Goal: Information Seeking & Learning: Understand process/instructions

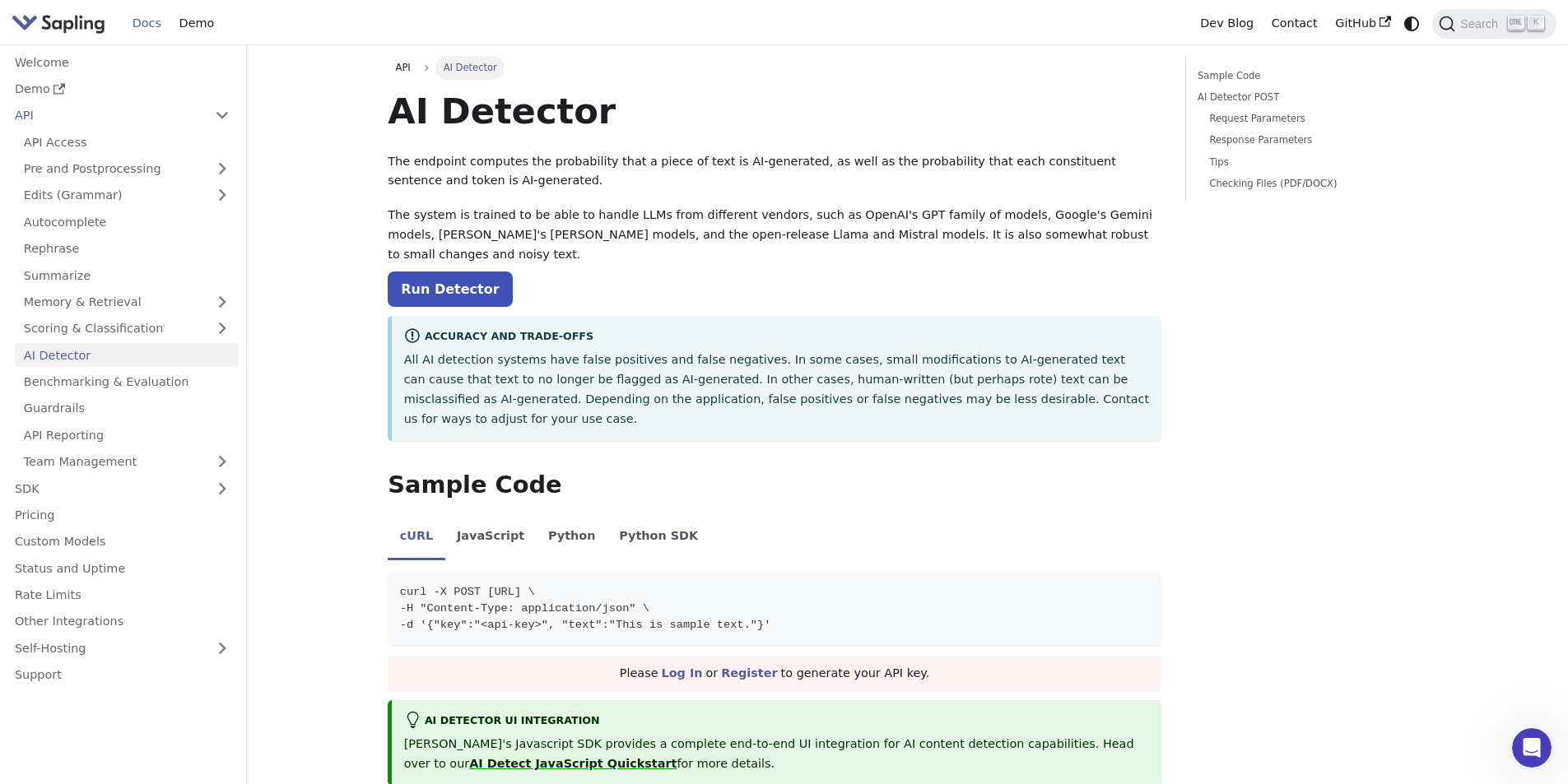
click at [630, 362] on p "All AI detection systems have false positives and false negatives. In some case…" at bounding box center [776, 390] width 746 height 78
drag, startPoint x: 645, startPoint y: 522, endPoint x: 644, endPoint y: 531, distance: 9.1
click at [644, 528] on div "cURL JavaScript Python Python SDK curl -X POST https://api.sapling.ai/api/v1/ai…" at bounding box center [774, 580] width 774 height 130
click at [644, 573] on code "curl -X POST https://api.sapling.ai/api/v1/aidetect \ -H "Content-Type: applica…" at bounding box center [774, 609] width 774 height 72
click at [534, 586] on span "curl -X POST [URL] \" at bounding box center [468, 592] width 135 height 12
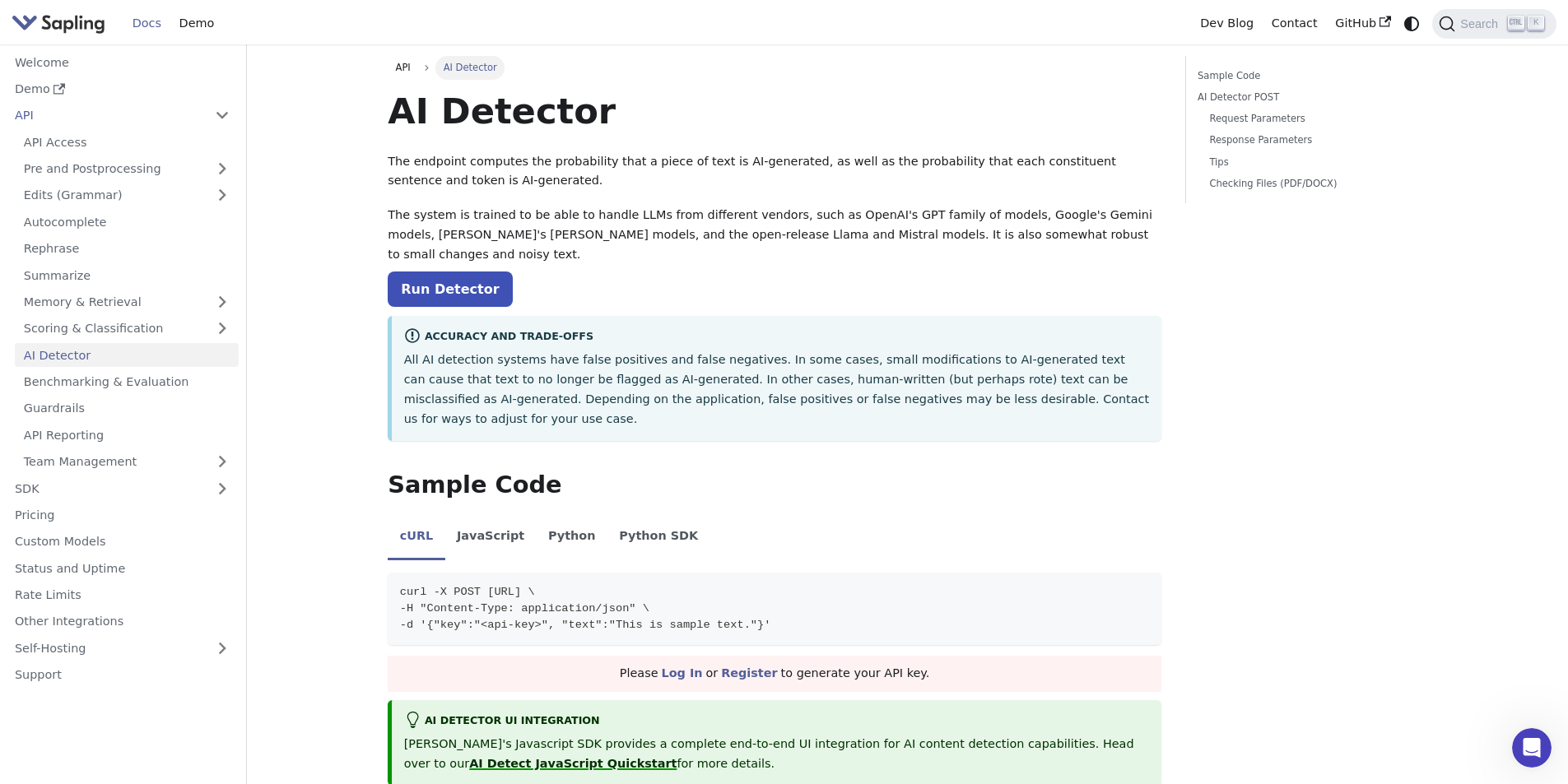
click at [676, 757] on link "AI Detect JavaScript Quickstart" at bounding box center [573, 764] width 208 height 13
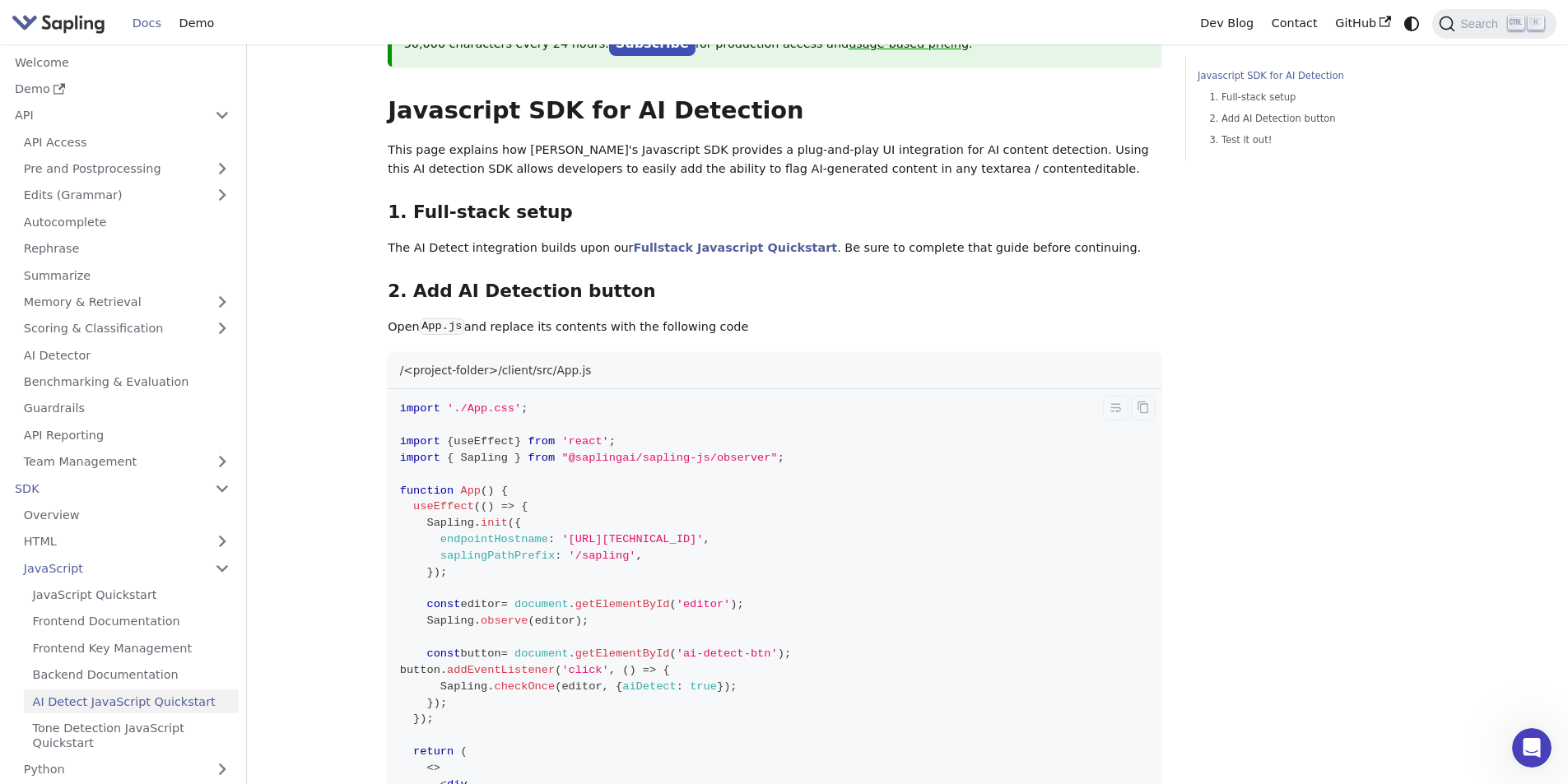
scroll to position [247, 0]
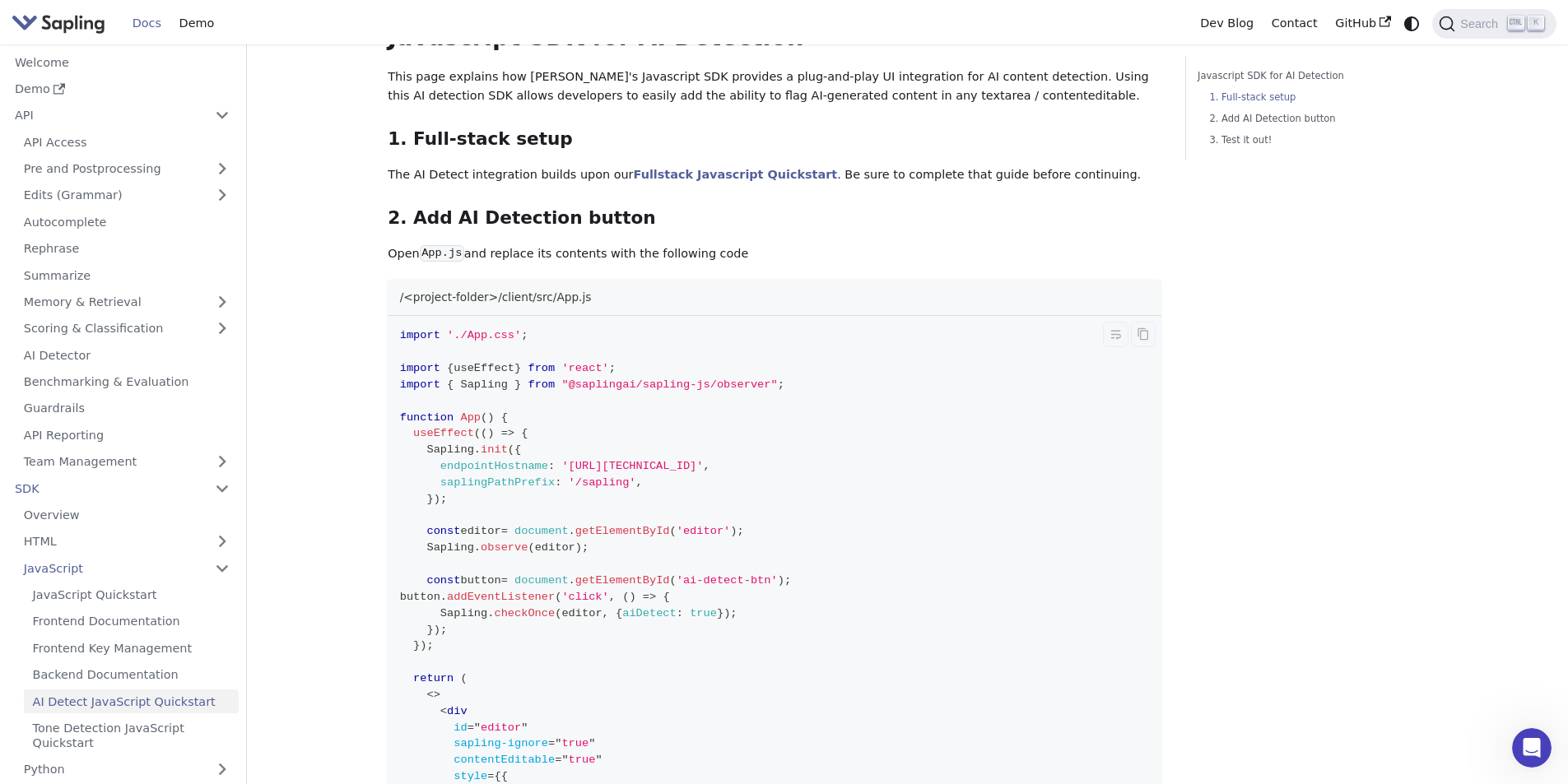
click at [553, 373] on span "from" at bounding box center [541, 368] width 28 height 12
click at [432, 253] on code "App.js" at bounding box center [442, 252] width 45 height 16
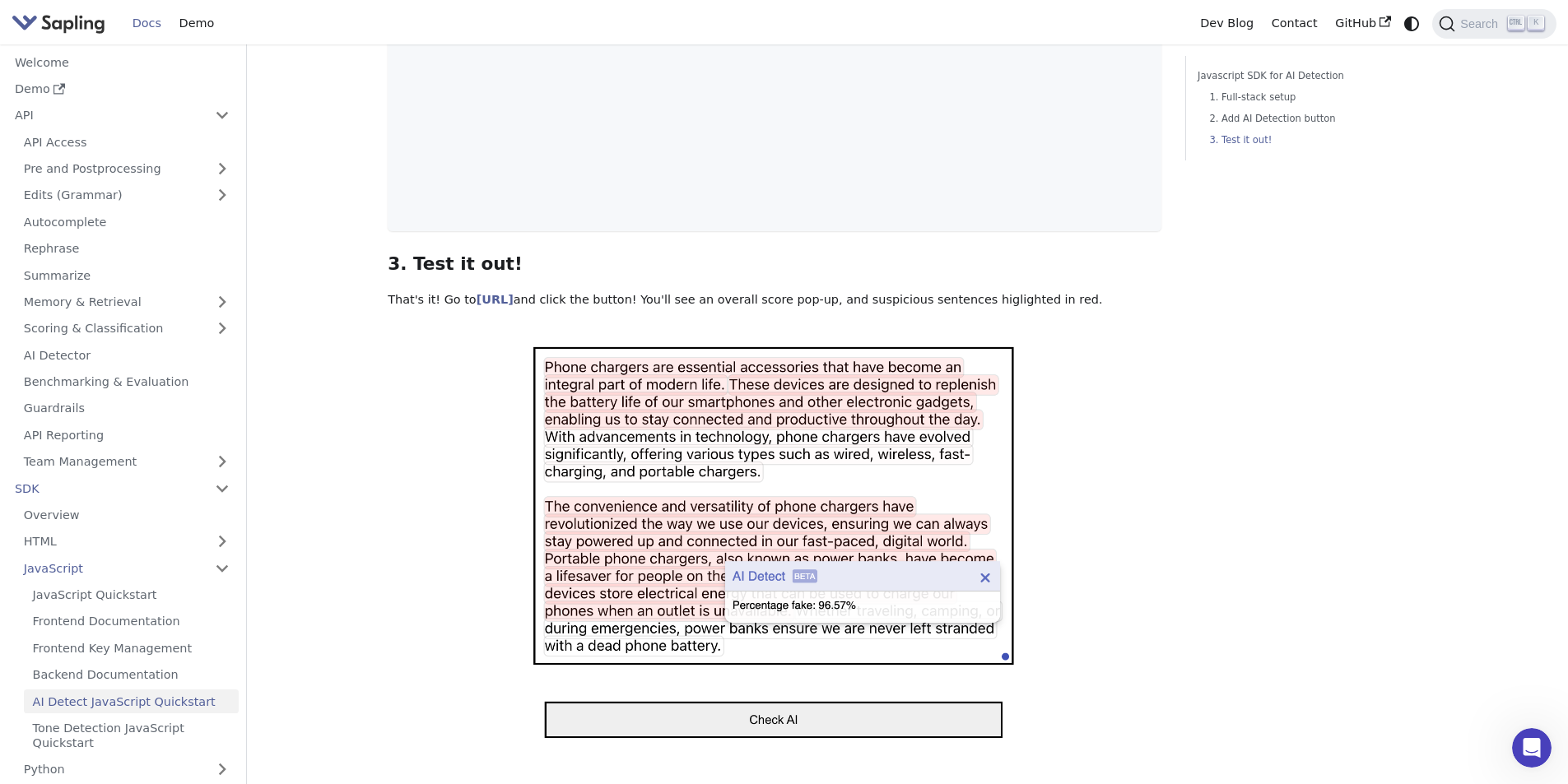
scroll to position [1235, 0]
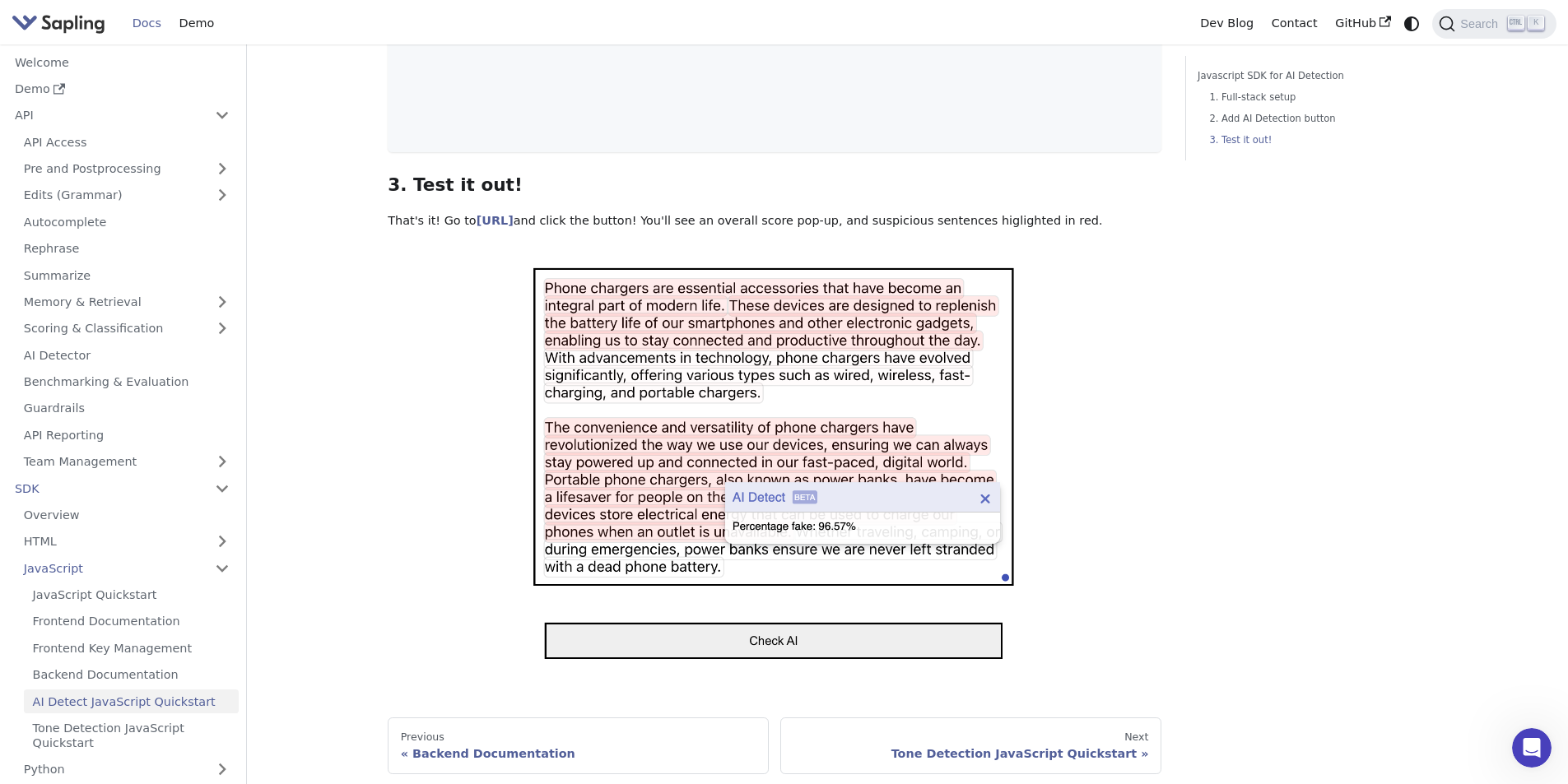
click at [799, 662] on img at bounding box center [774, 464] width 503 height 420
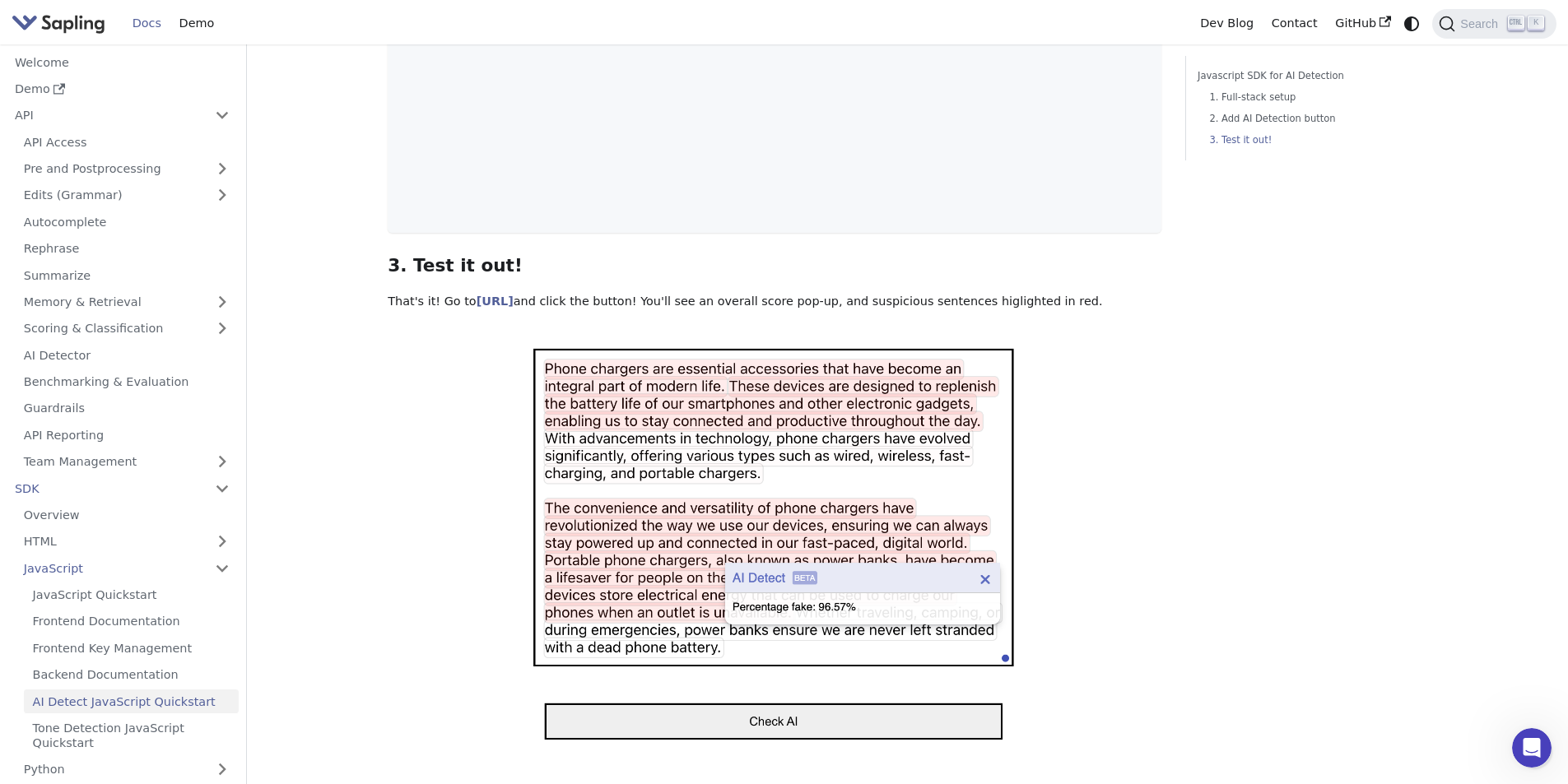
scroll to position [1152, 0]
click at [512, 310] on link "http://localhost:3000" at bounding box center [494, 303] width 37 height 13
drag, startPoint x: 1136, startPoint y: 601, endPoint x: 1101, endPoint y: 590, distance: 36.7
click at [1136, 601] on div at bounding box center [774, 547] width 774 height 436
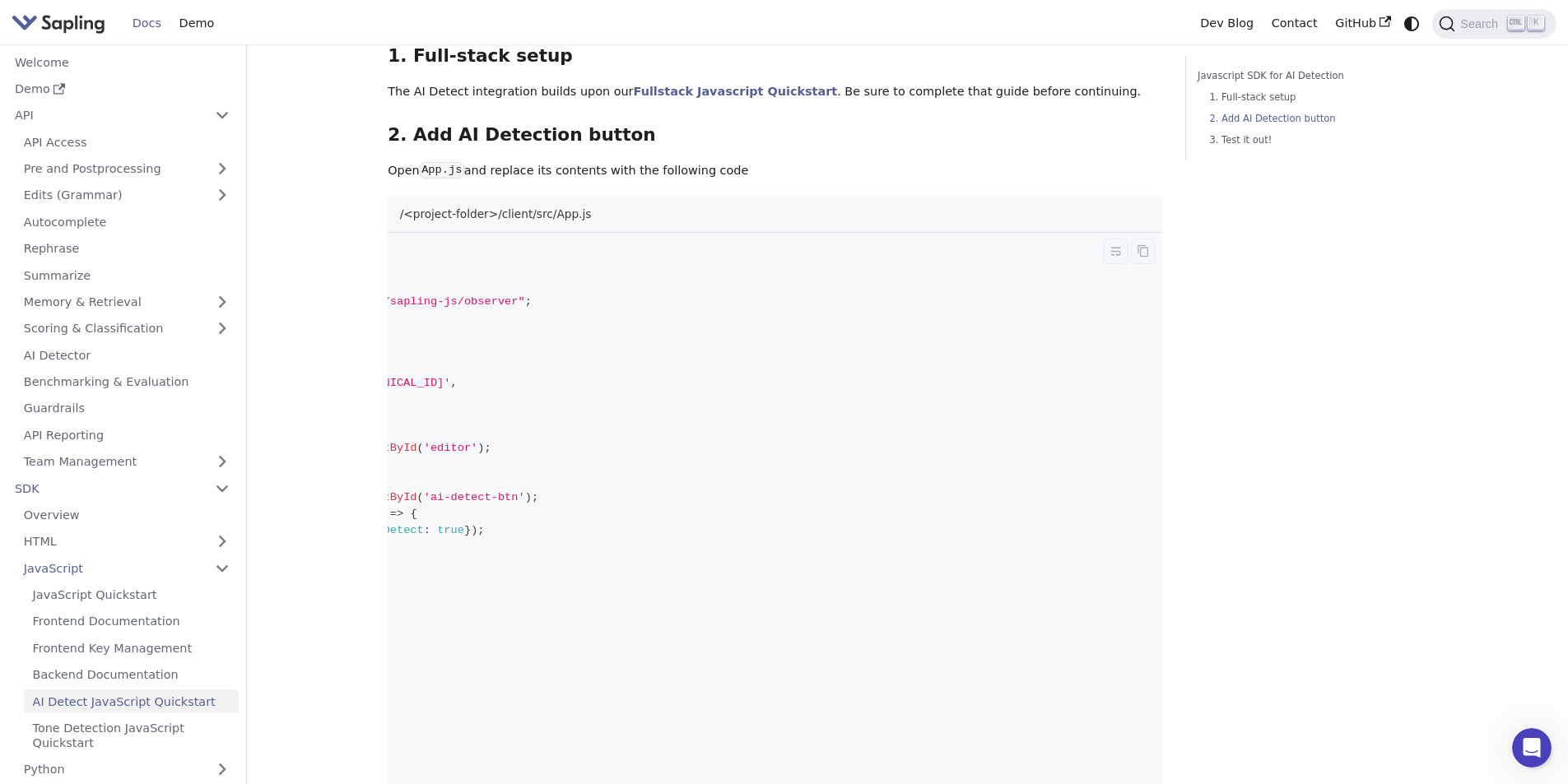
scroll to position [330, 0]
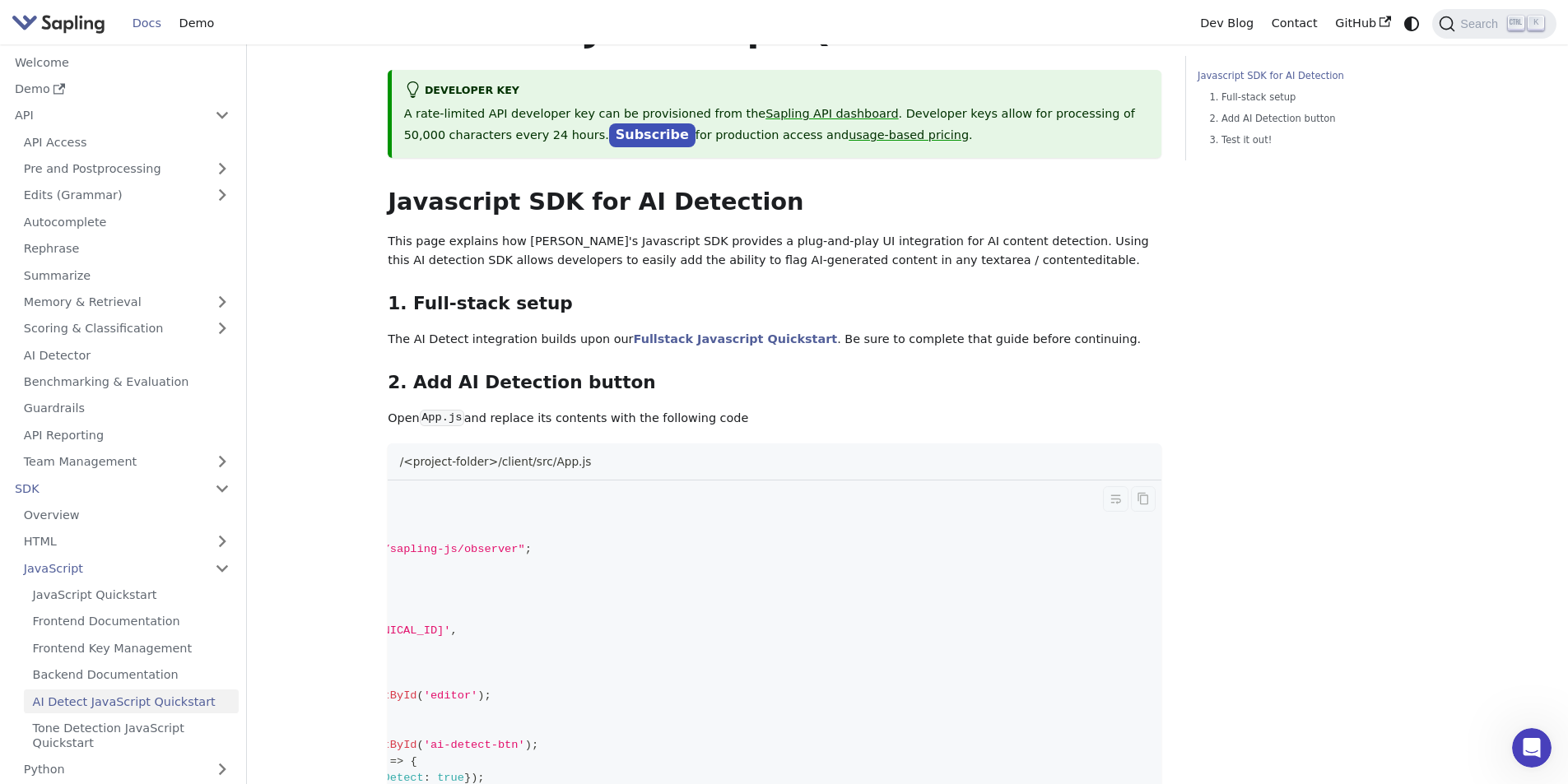
scroll to position [0, 0]
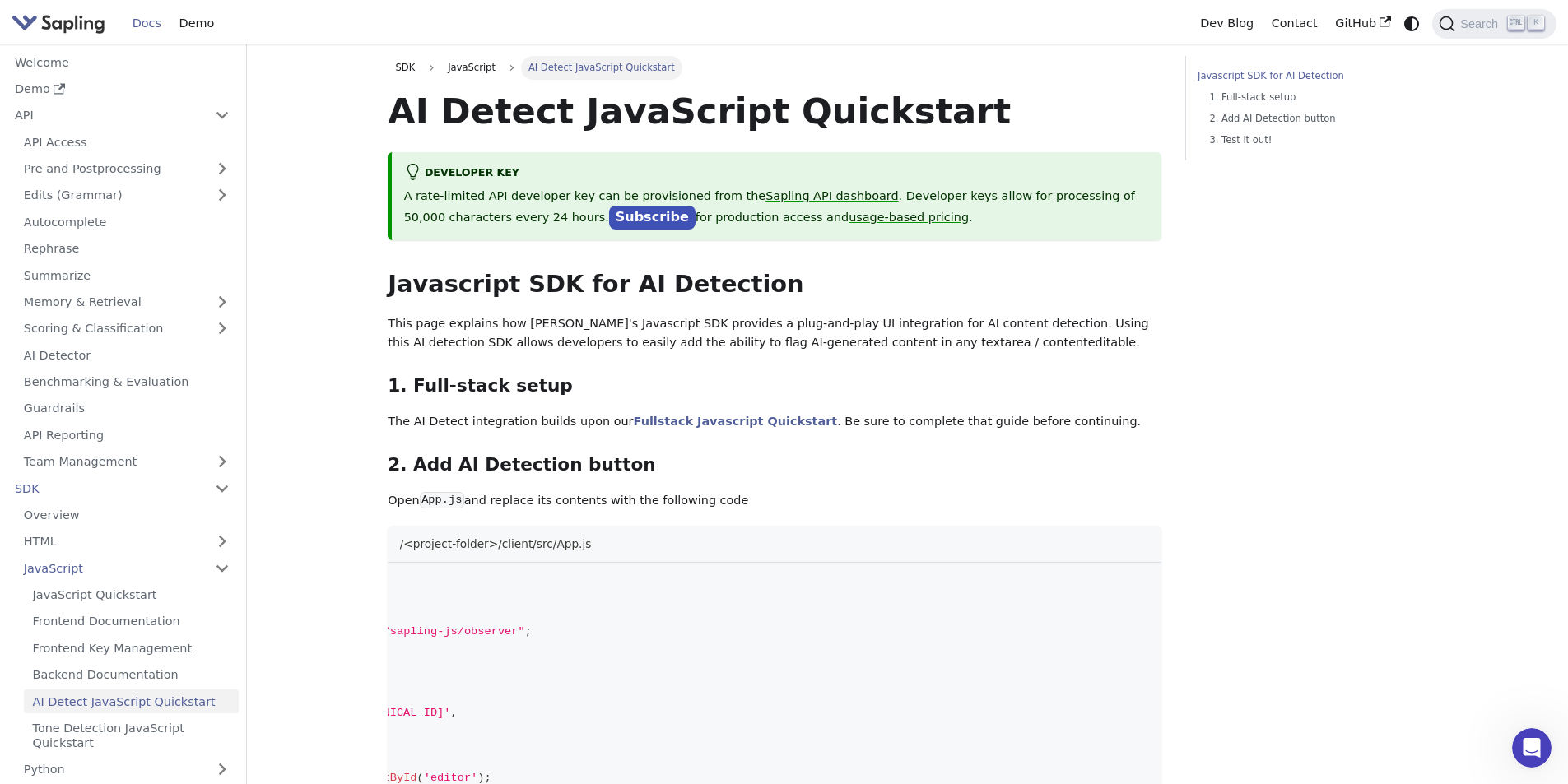
click at [572, 342] on p "This page explains how Sapling's Javascript SDK provides a plug-and-play UI int…" at bounding box center [774, 333] width 774 height 39
click at [669, 348] on p "This page explains how Sapling's Javascript SDK provides a plug-and-play UI int…" at bounding box center [774, 333] width 774 height 39
click at [573, 384] on link "​" at bounding box center [583, 386] width 21 height 21
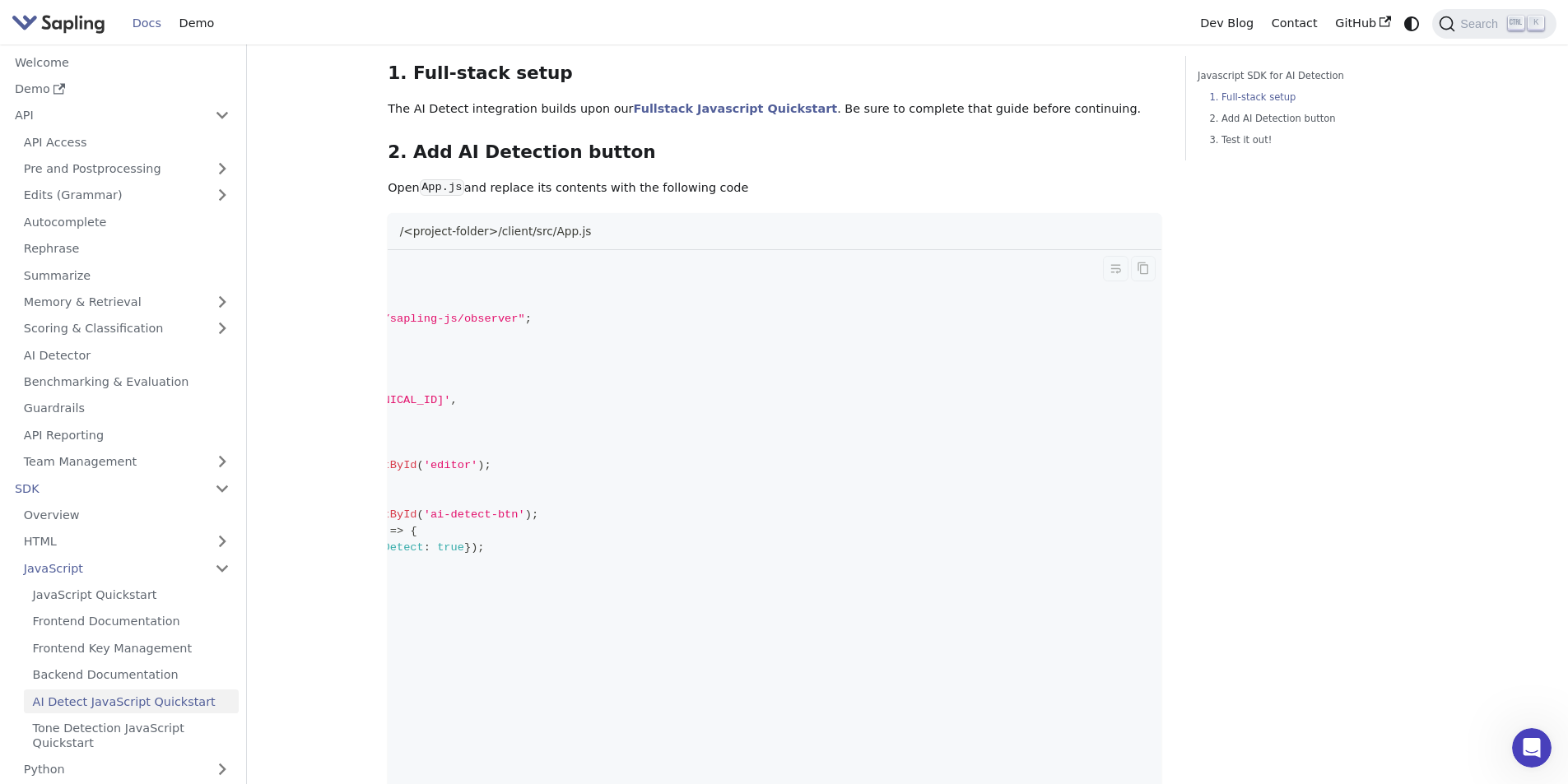
scroll to position [160, 0]
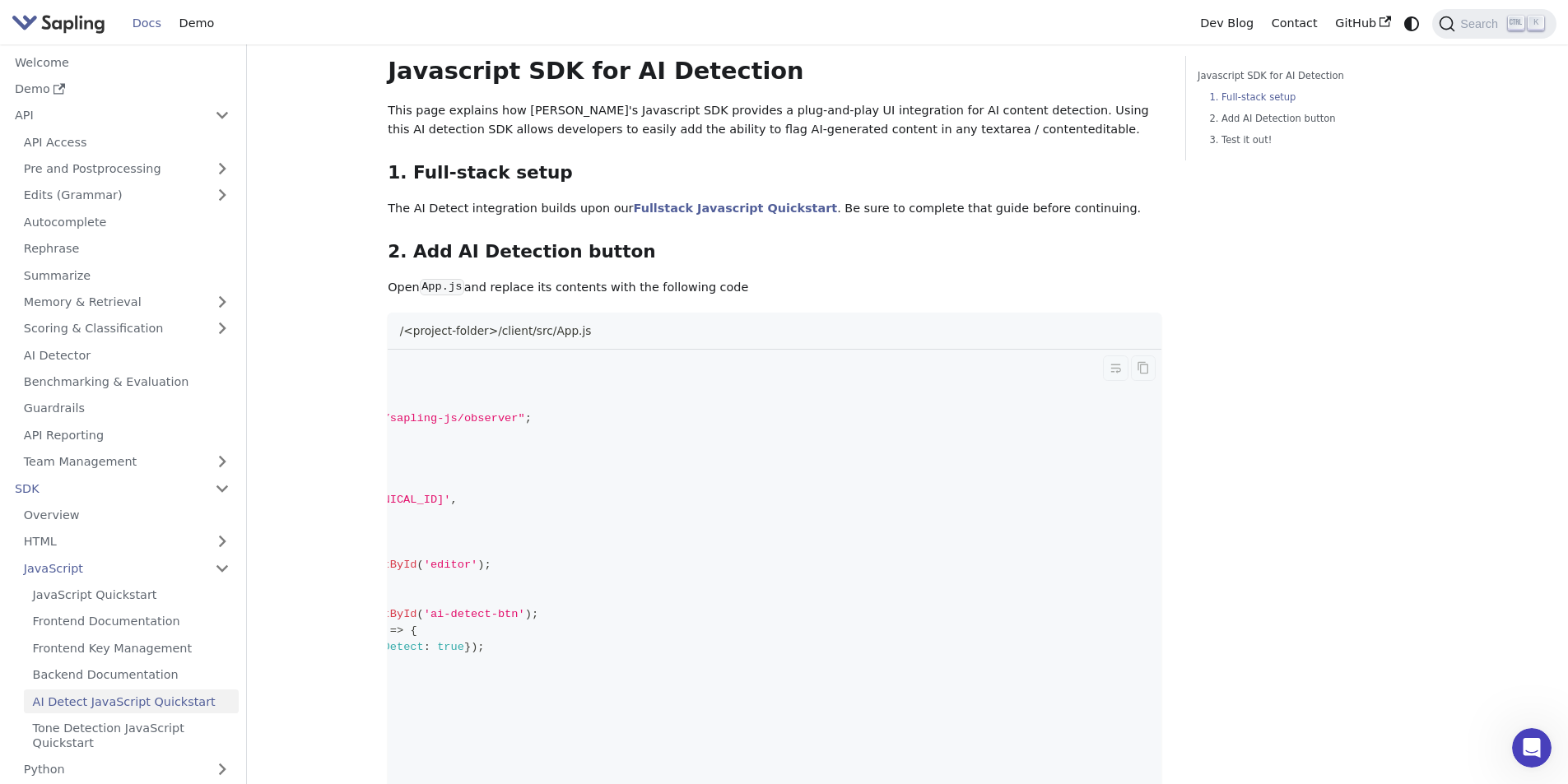
scroll to position [242, 0]
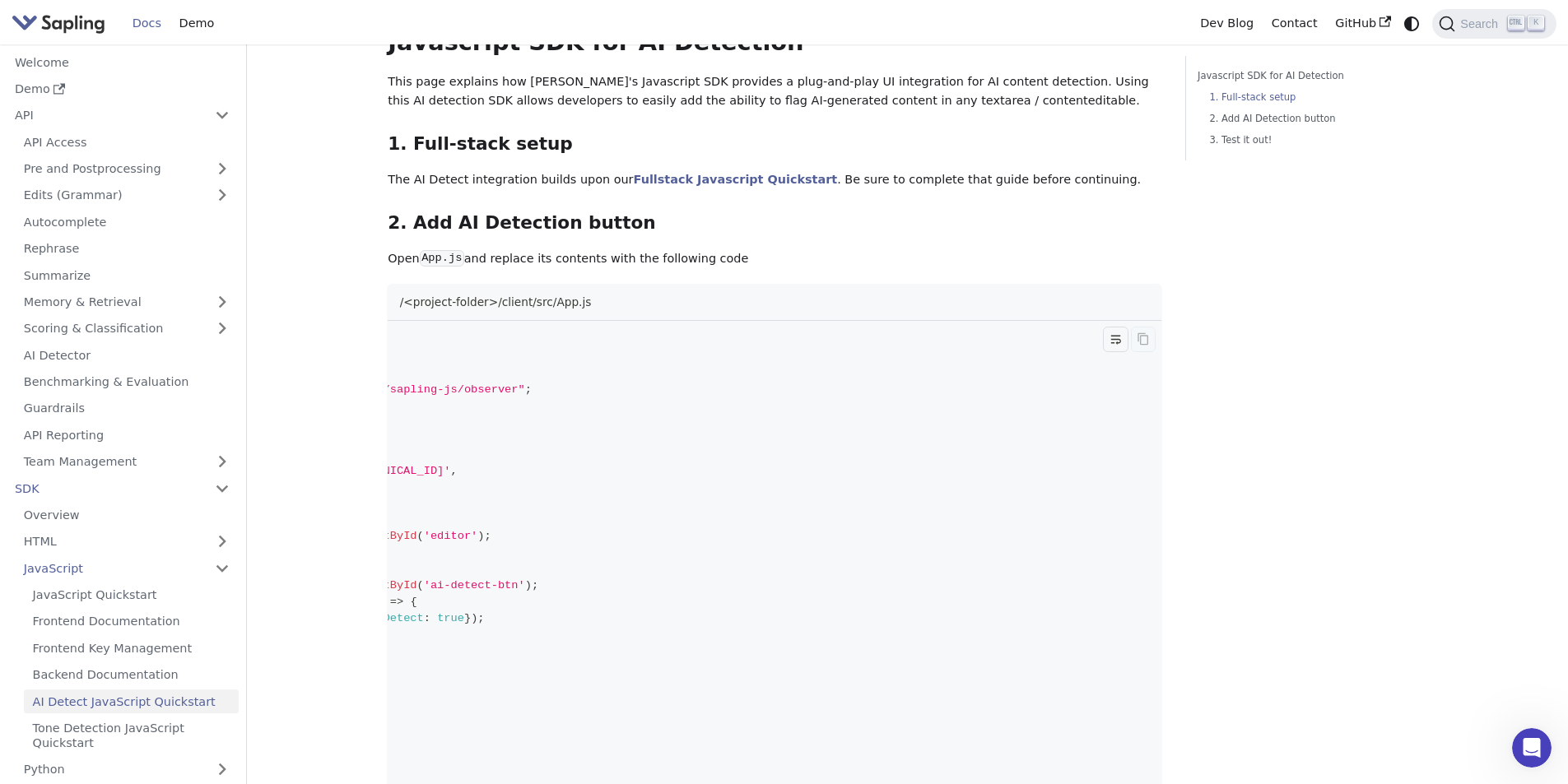
click at [1116, 339] on icon "Toggle word wrap" at bounding box center [1116, 340] width 10 height 10
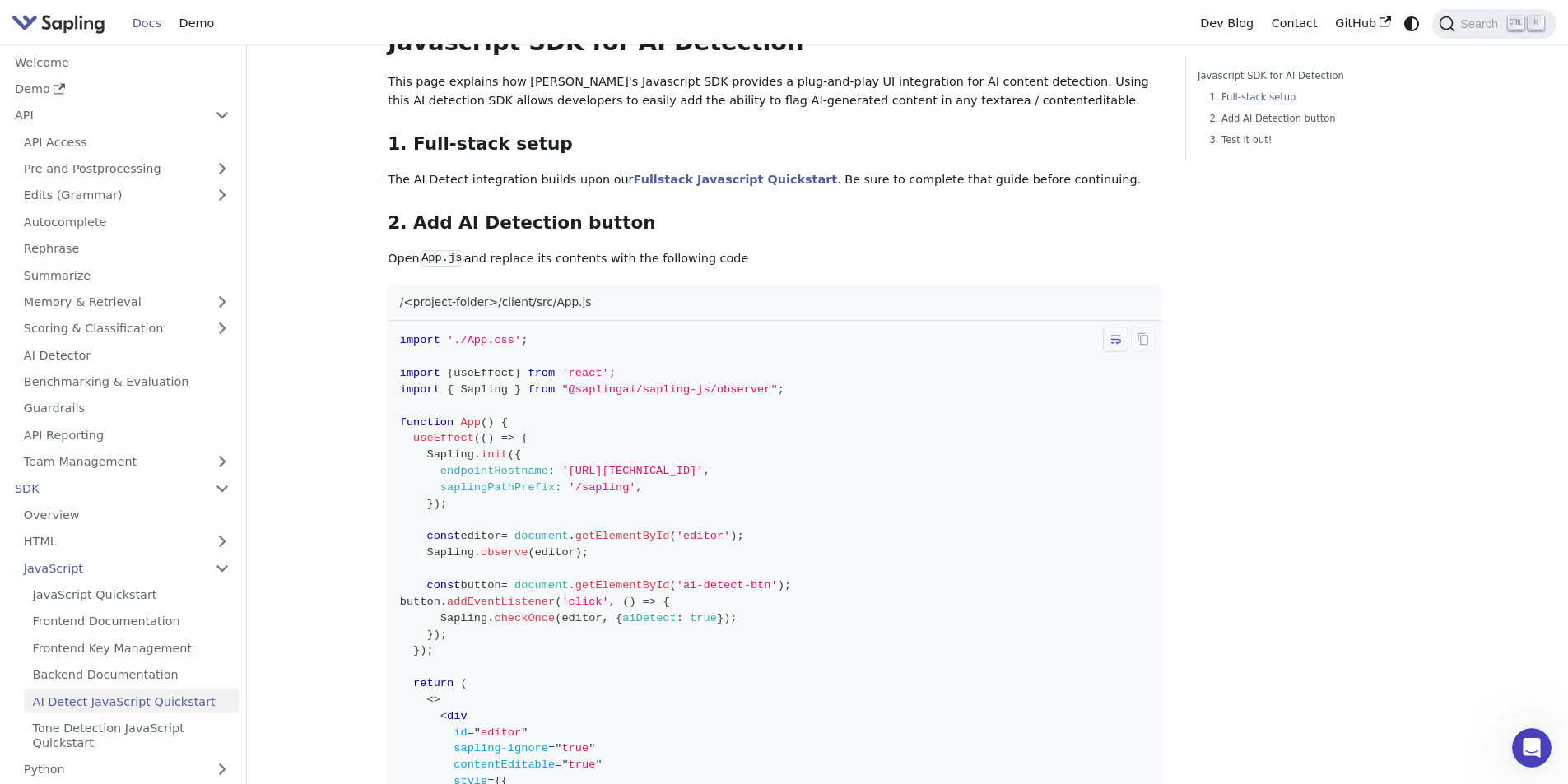
click at [1116, 339] on icon "Toggle word wrap" at bounding box center [1116, 340] width 10 height 10
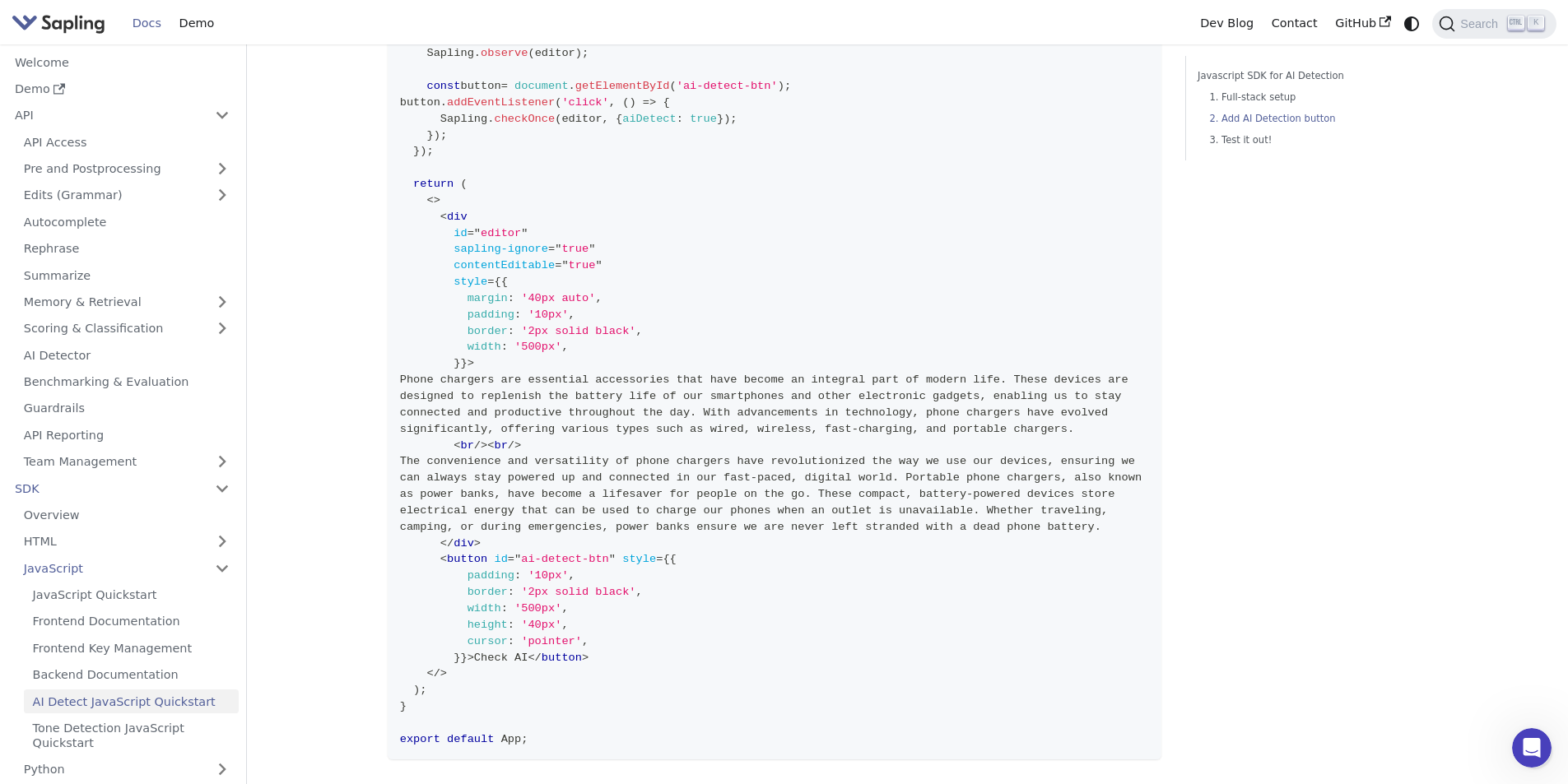
scroll to position [735, 0]
click at [104, 364] on link "AI Detector" at bounding box center [127, 354] width 224 height 24
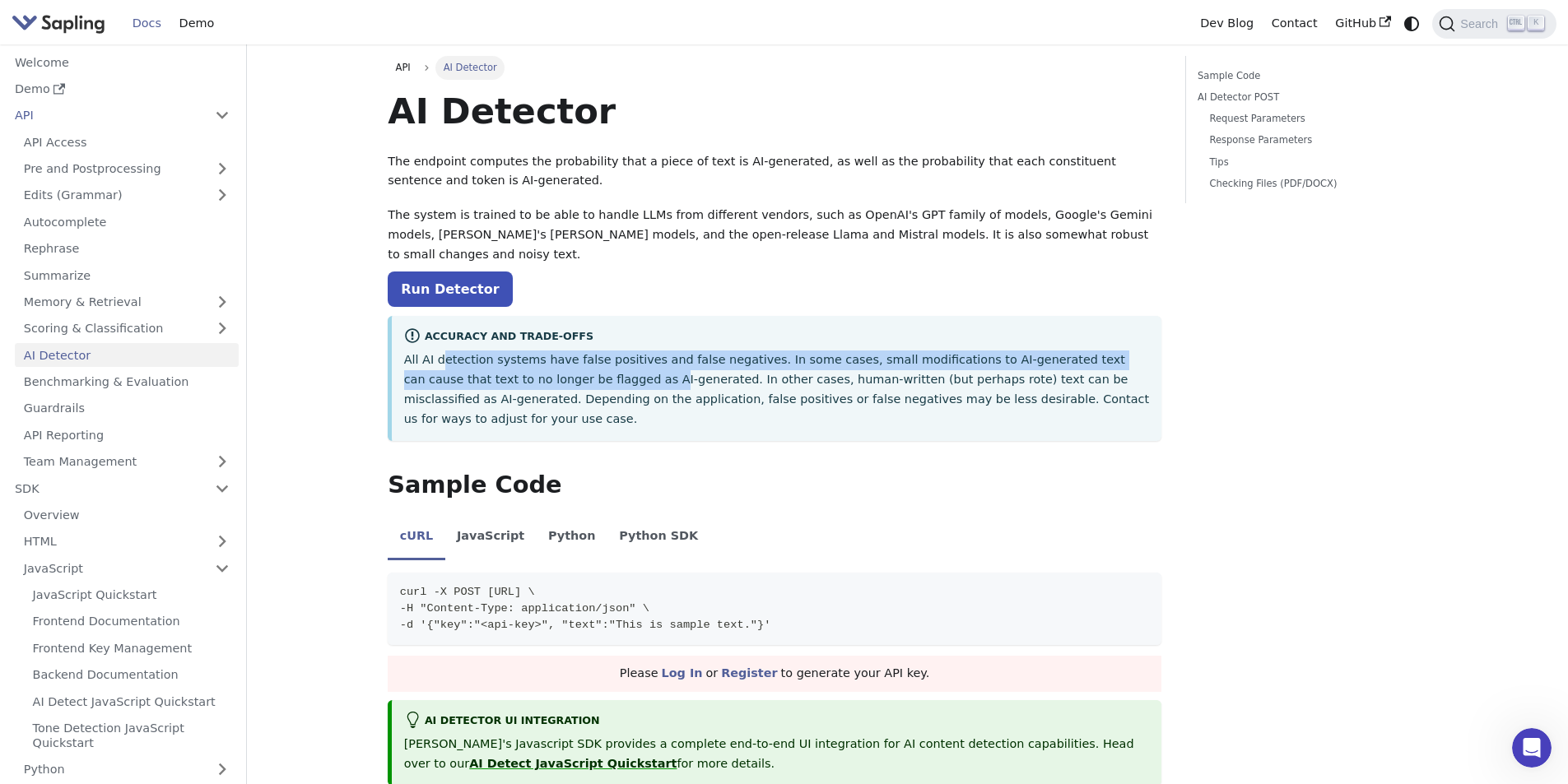
drag, startPoint x: 441, startPoint y: 342, endPoint x: 543, endPoint y: 363, distance: 104.1
click at [537, 362] on p "All AI detection systems have false positives and false negatives. In some case…" at bounding box center [776, 390] width 746 height 78
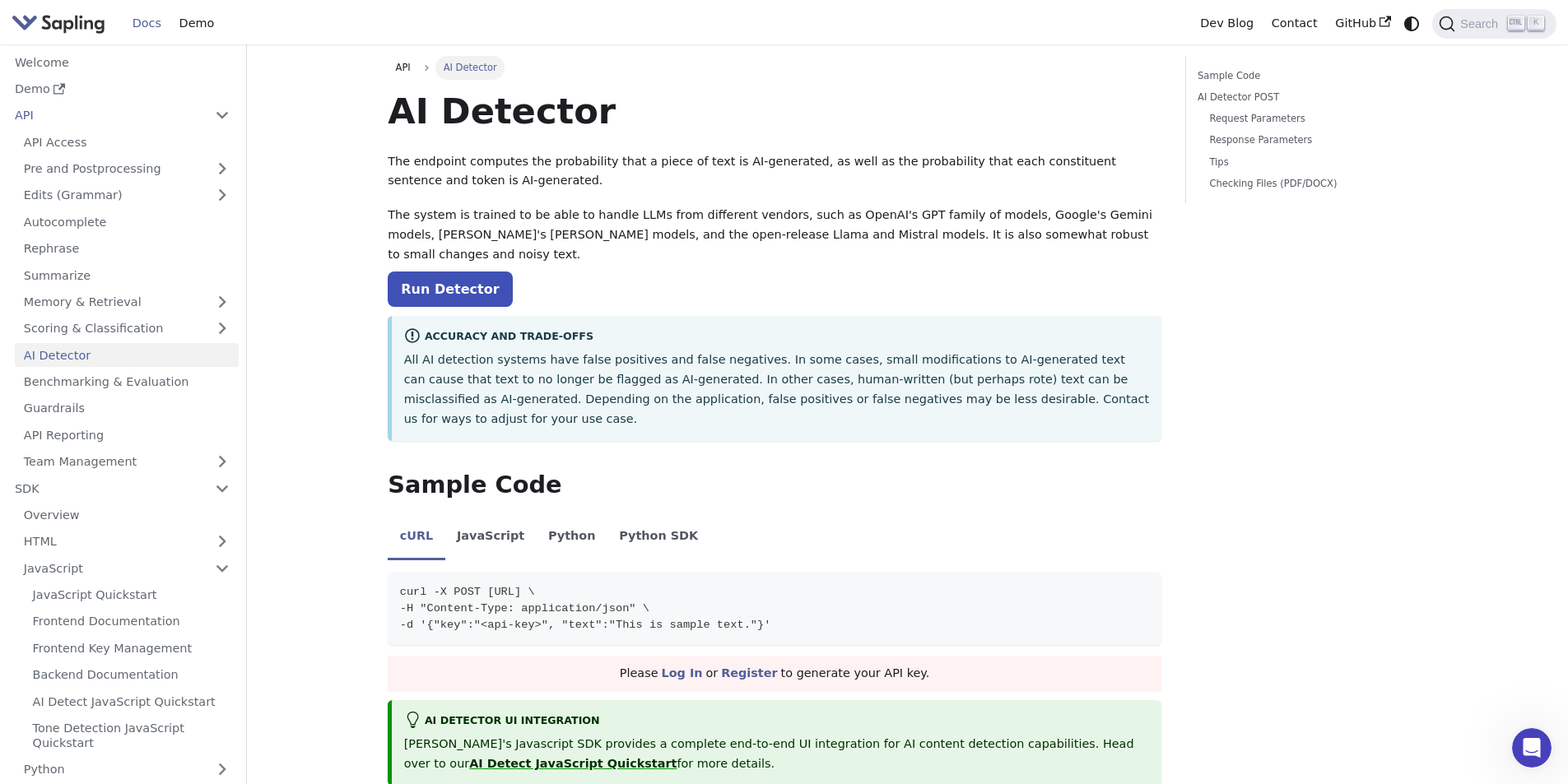
click at [601, 387] on p "All AI detection systems have false positives and false negatives. In some case…" at bounding box center [776, 390] width 746 height 78
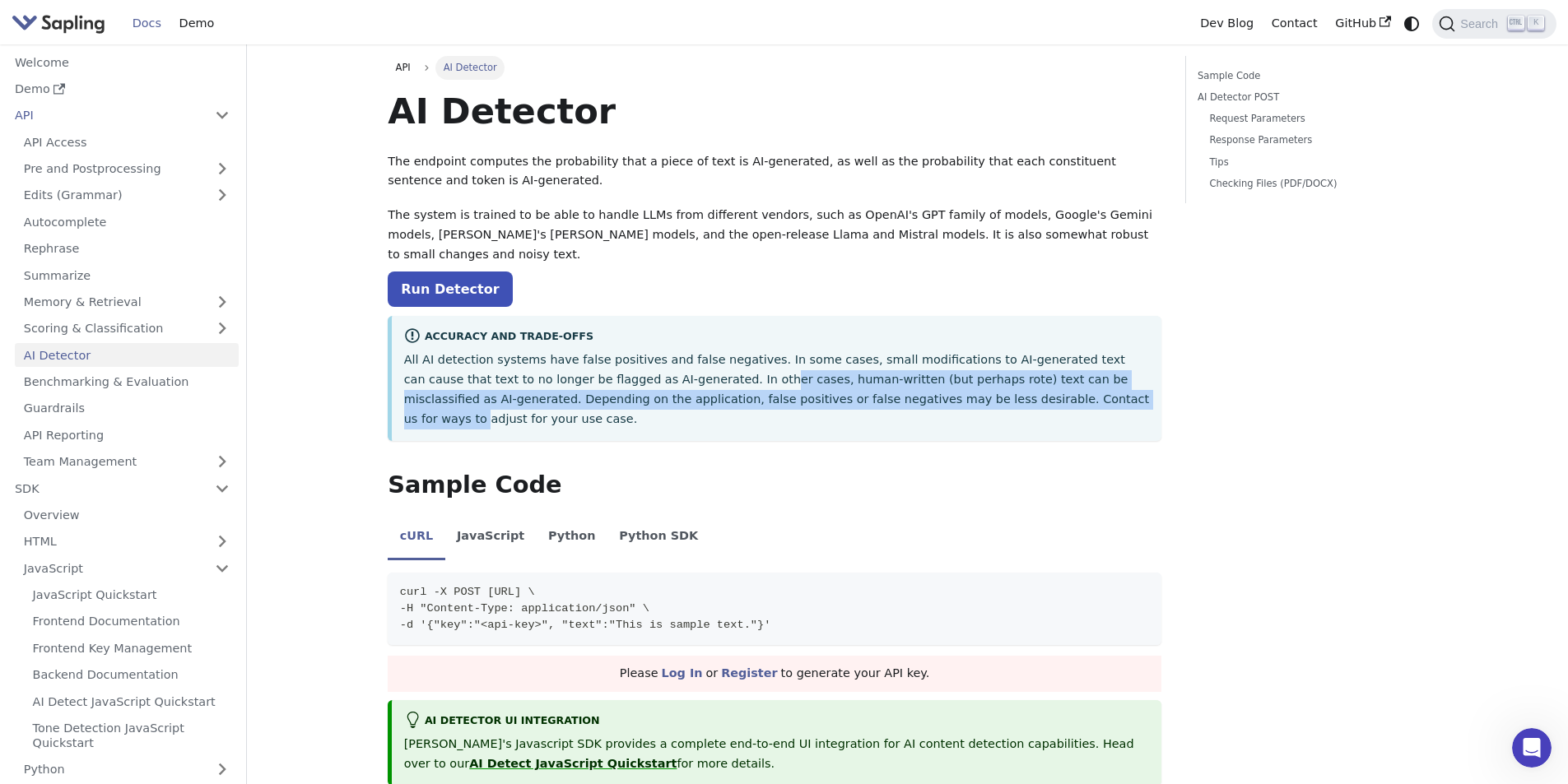
drag, startPoint x: 634, startPoint y: 362, endPoint x: 912, endPoint y: 389, distance: 279.3
click at [912, 389] on p "All AI detection systems have false positives and false negatives. In some case…" at bounding box center [776, 390] width 746 height 78
click at [913, 390] on div "Accuracy and Trade-offs All AI detection systems have false positives and false…" at bounding box center [774, 378] width 774 height 125
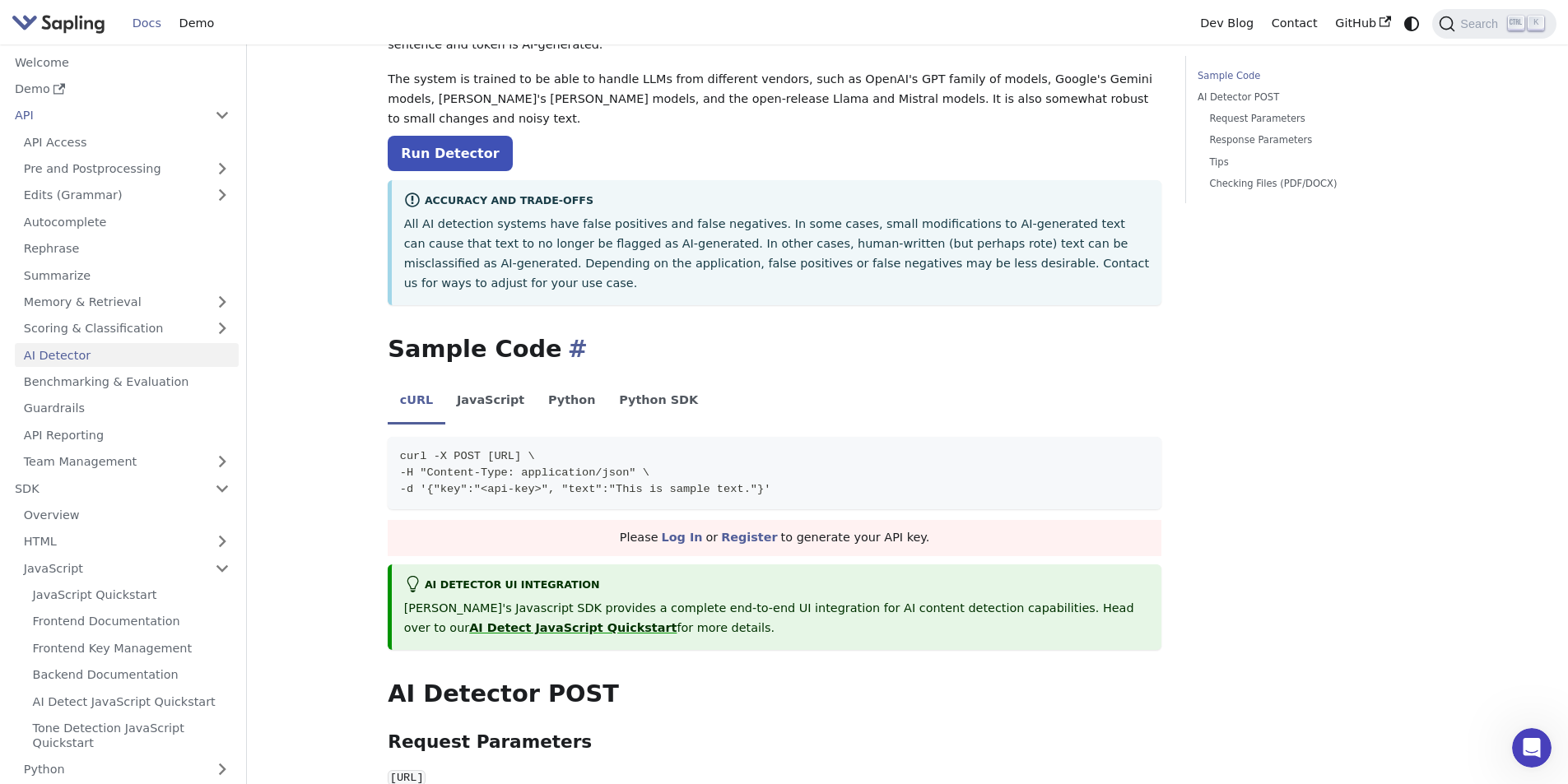
scroll to position [165, 0]
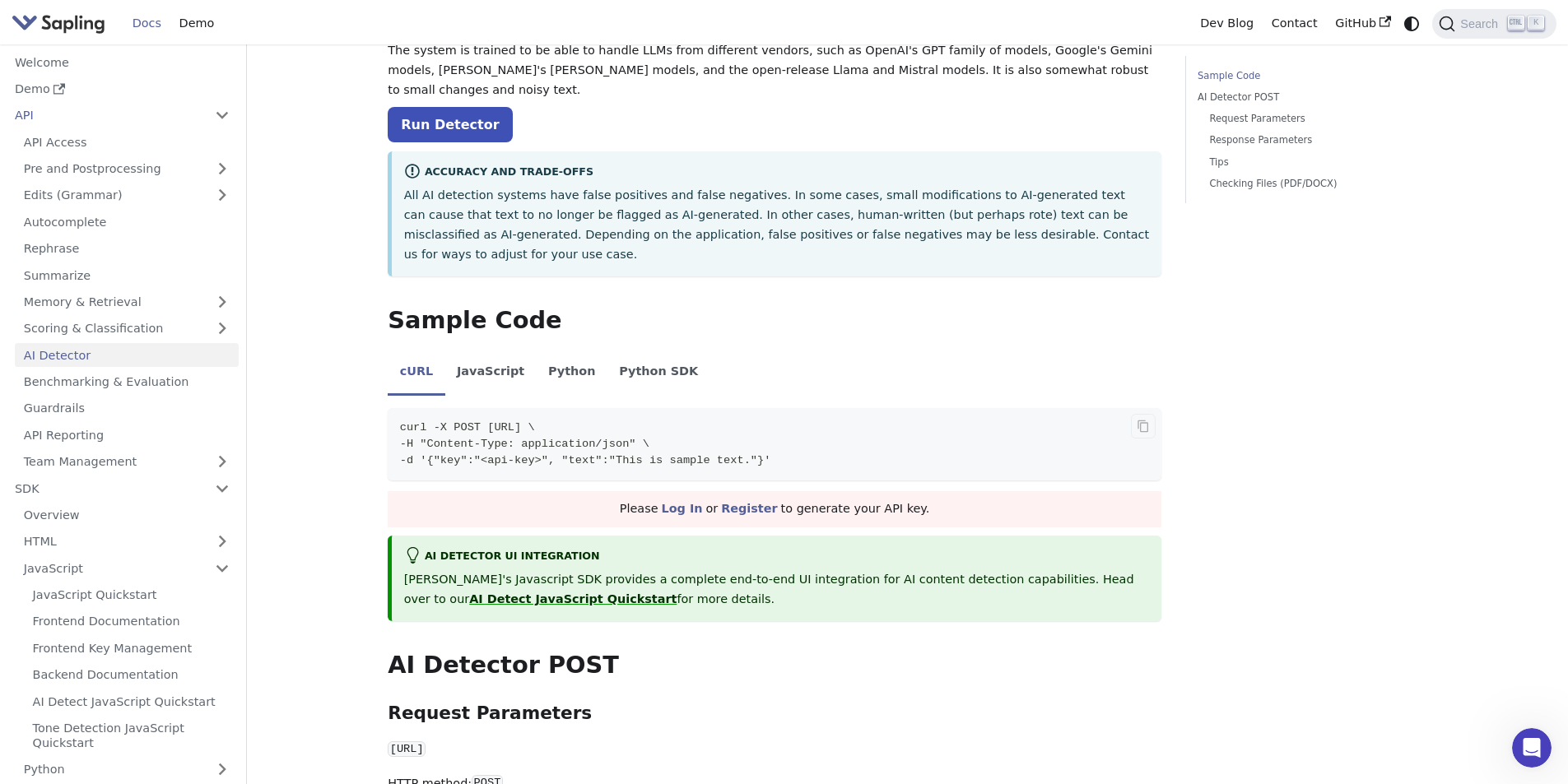
drag, startPoint x: 546, startPoint y: 382, endPoint x: 655, endPoint y: 388, distance: 109.2
click at [565, 408] on code "curl -X POST https://api.sapling.ai/api/v1/aidetect \ -H "Content-Type: applica…" at bounding box center [774, 444] width 774 height 72
click at [534, 421] on span "curl -X POST [URL] \" at bounding box center [468, 427] width 135 height 12
click at [767, 351] on ul "cURL JavaScript Python Python SDK" at bounding box center [774, 373] width 774 height 46
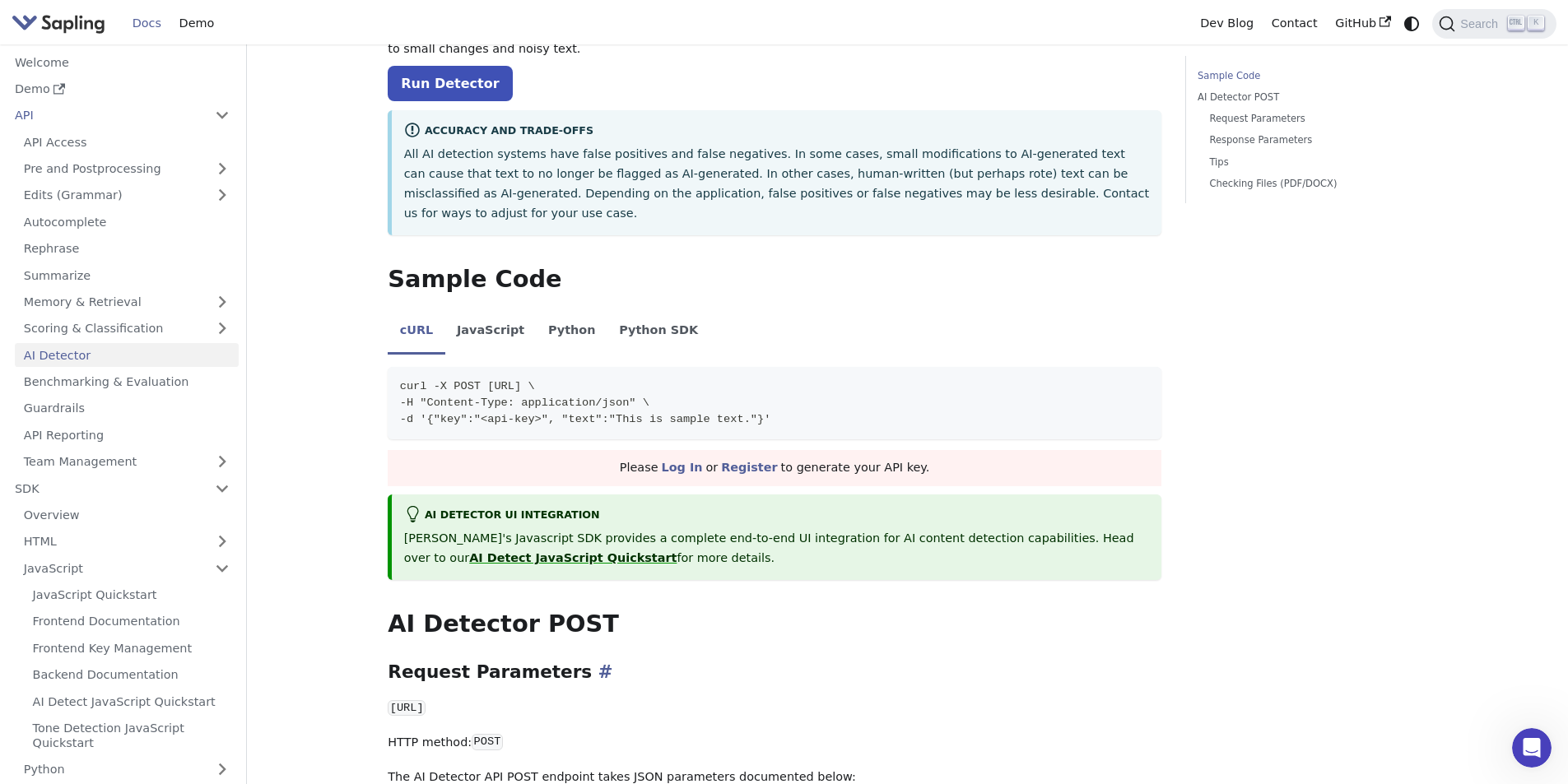
scroll to position [0, 0]
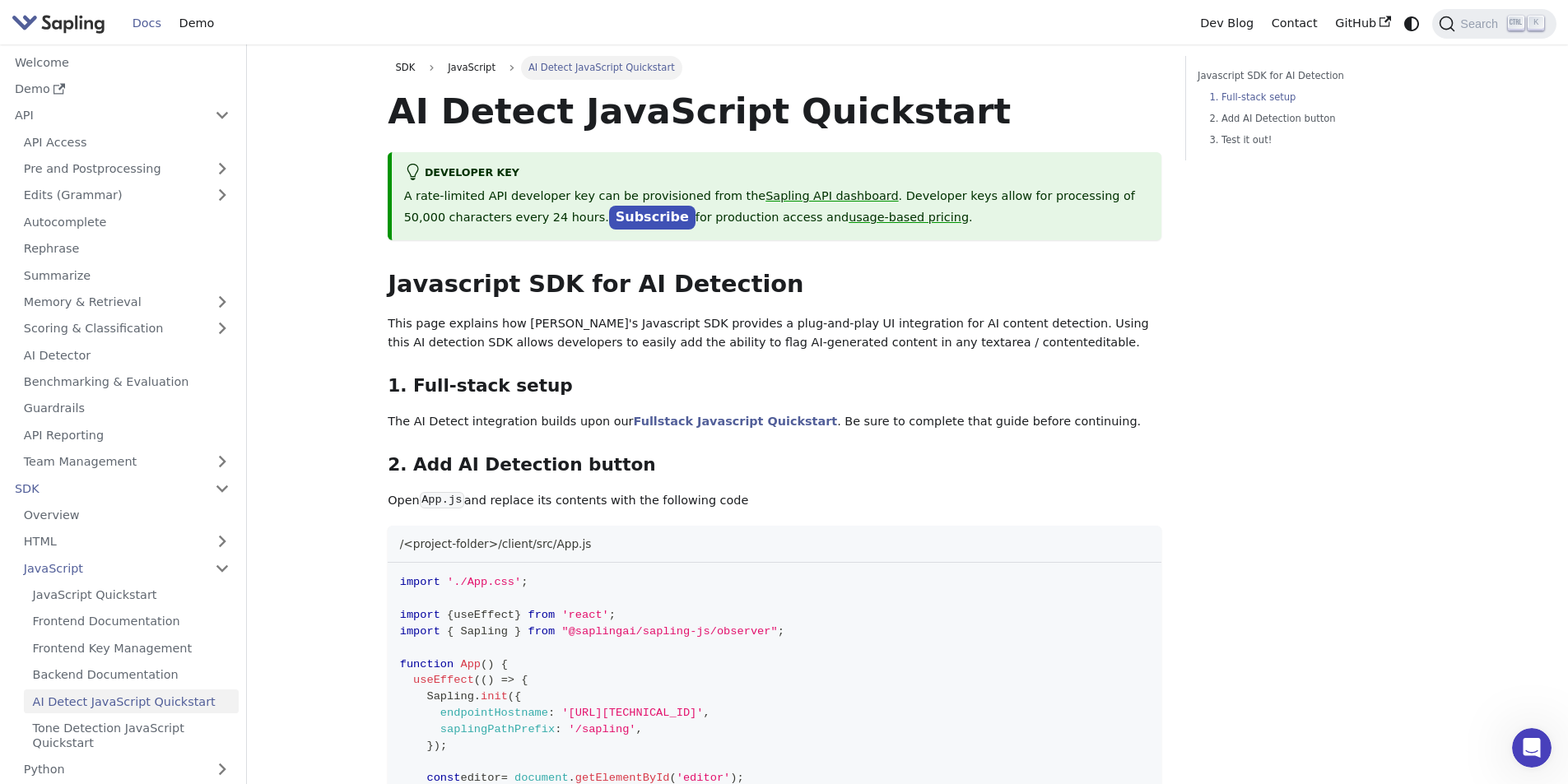
scroll to position [324, 0]
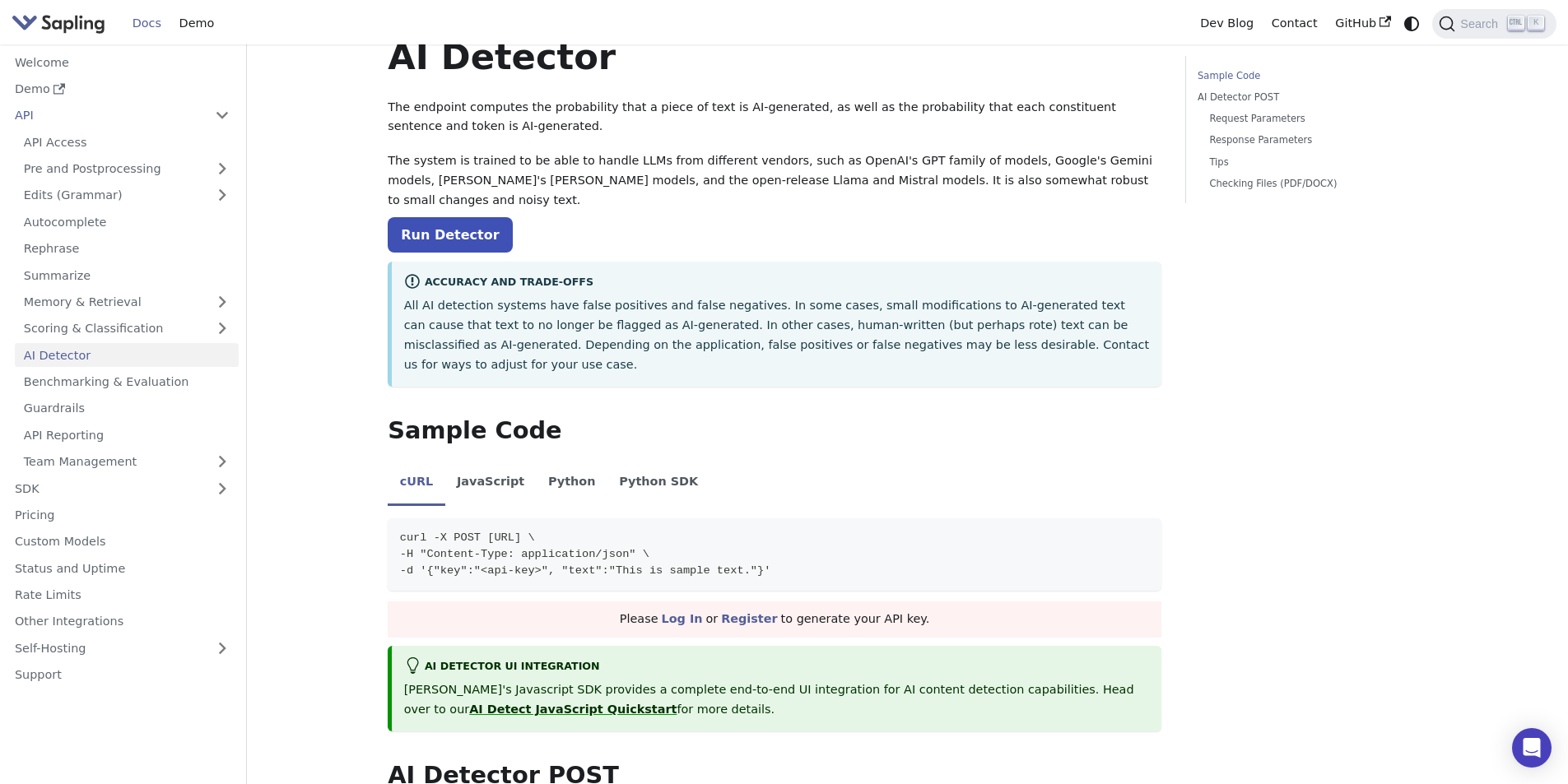
scroll to position [82, 0]
